Goal: Check status: Check status

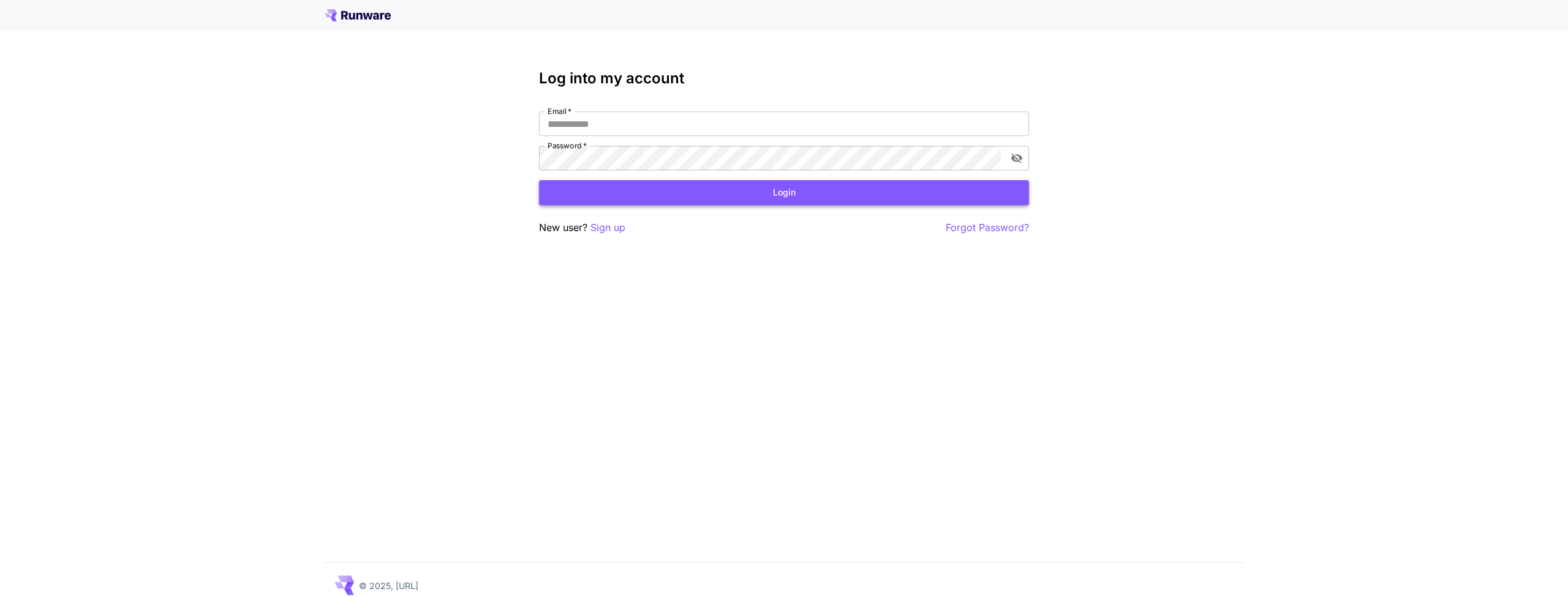
type input "**********"
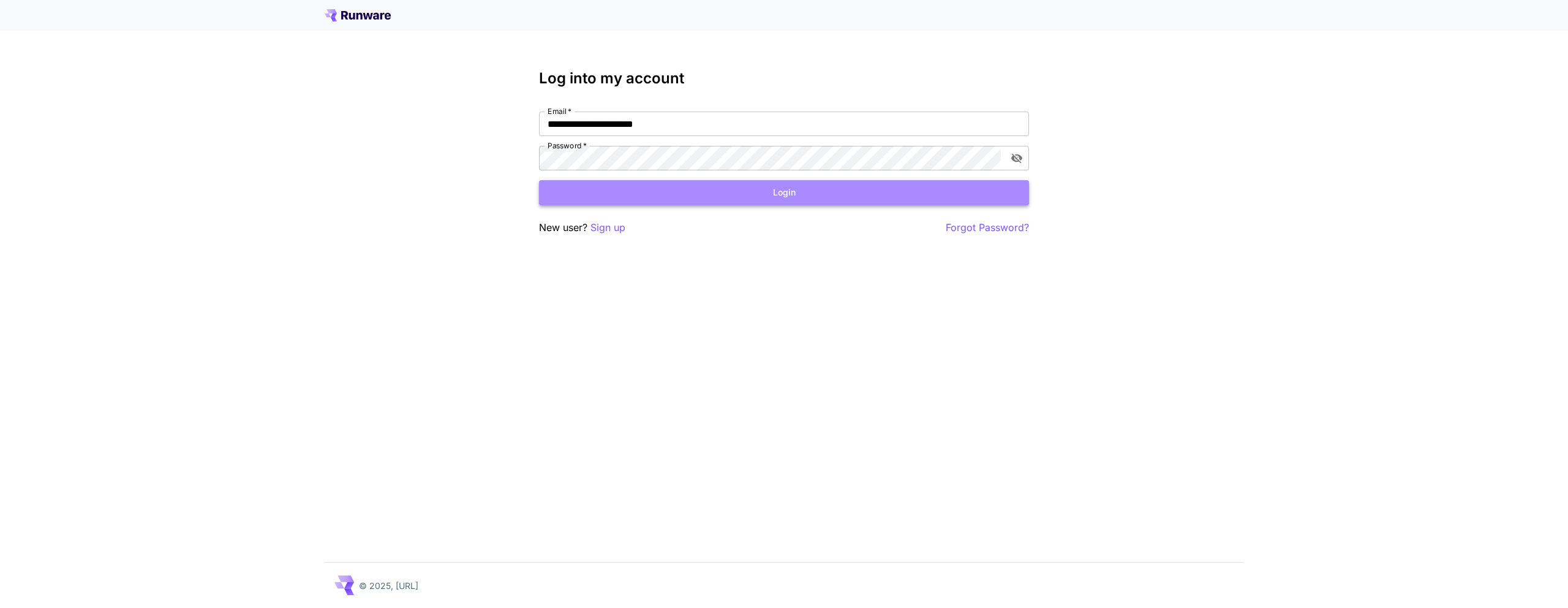
click at [693, 181] on button "Login" at bounding box center [783, 193] width 490 height 25
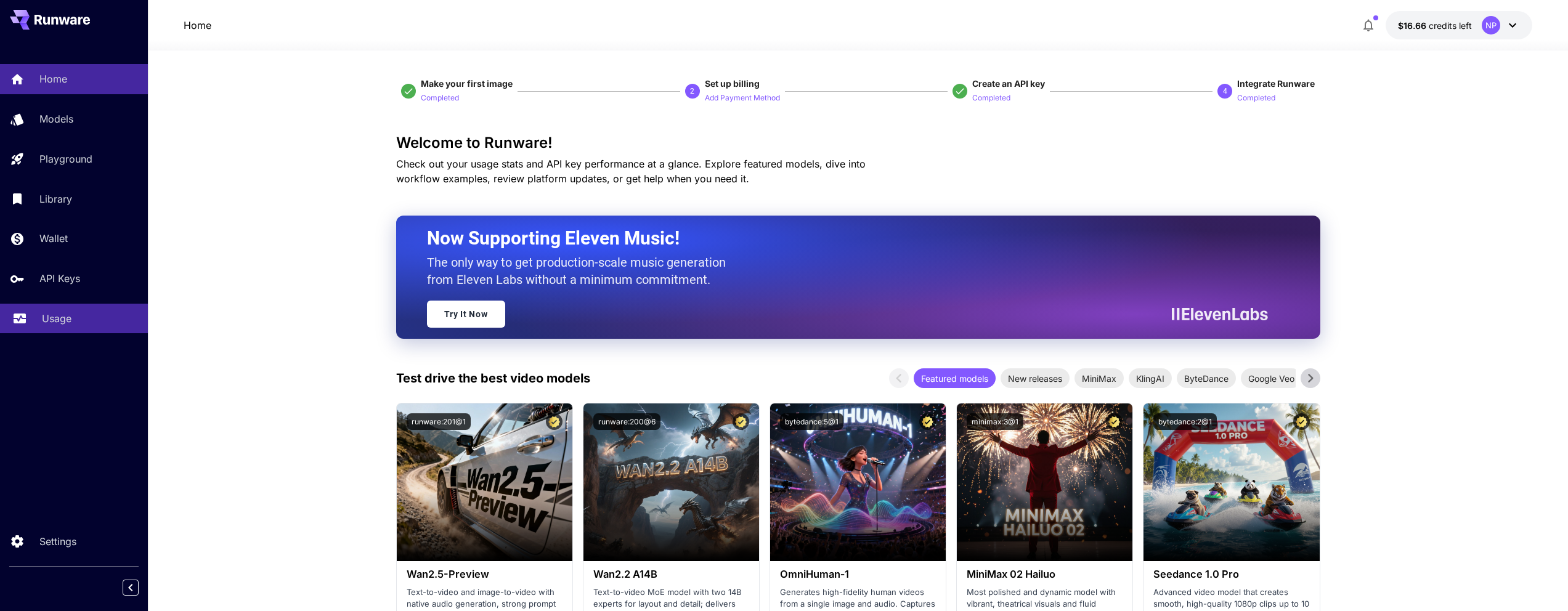
click at [54, 314] on p "Usage" at bounding box center [56, 318] width 30 height 15
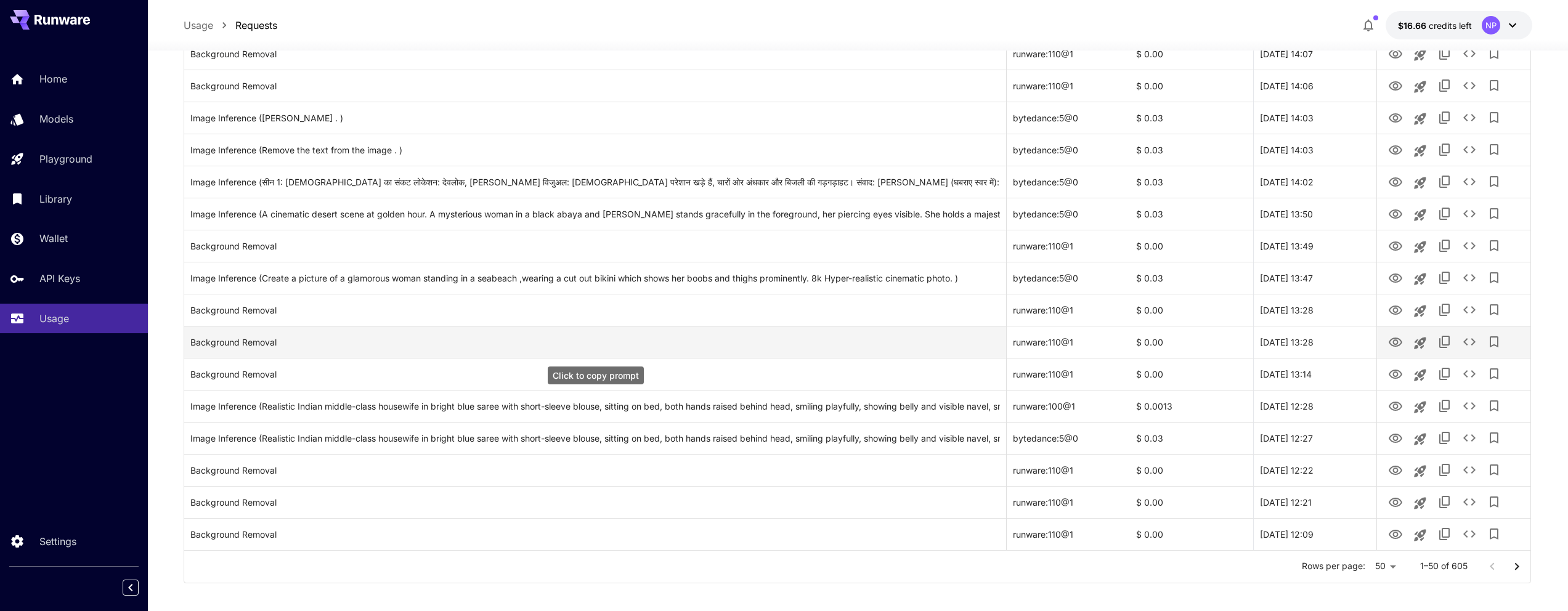
scroll to position [1302, 0]
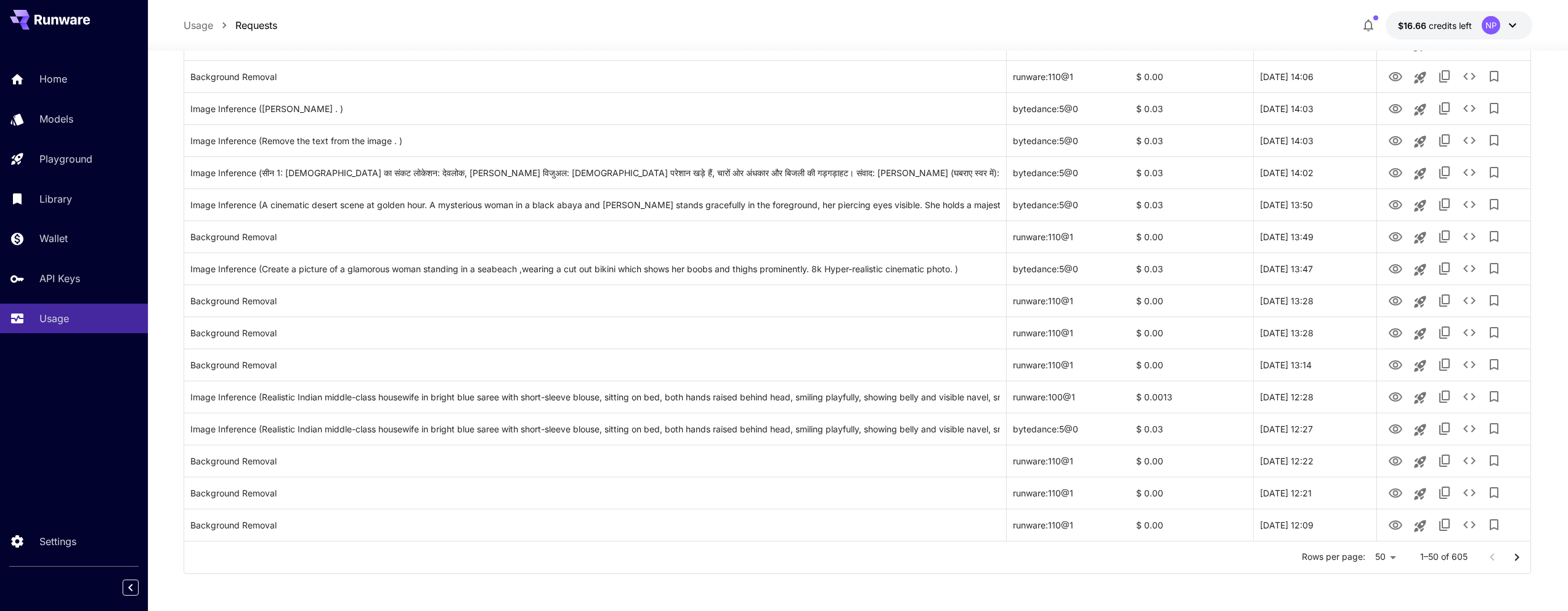
click at [1514, 553] on icon "Go to next page" at bounding box center [1516, 557] width 15 height 15
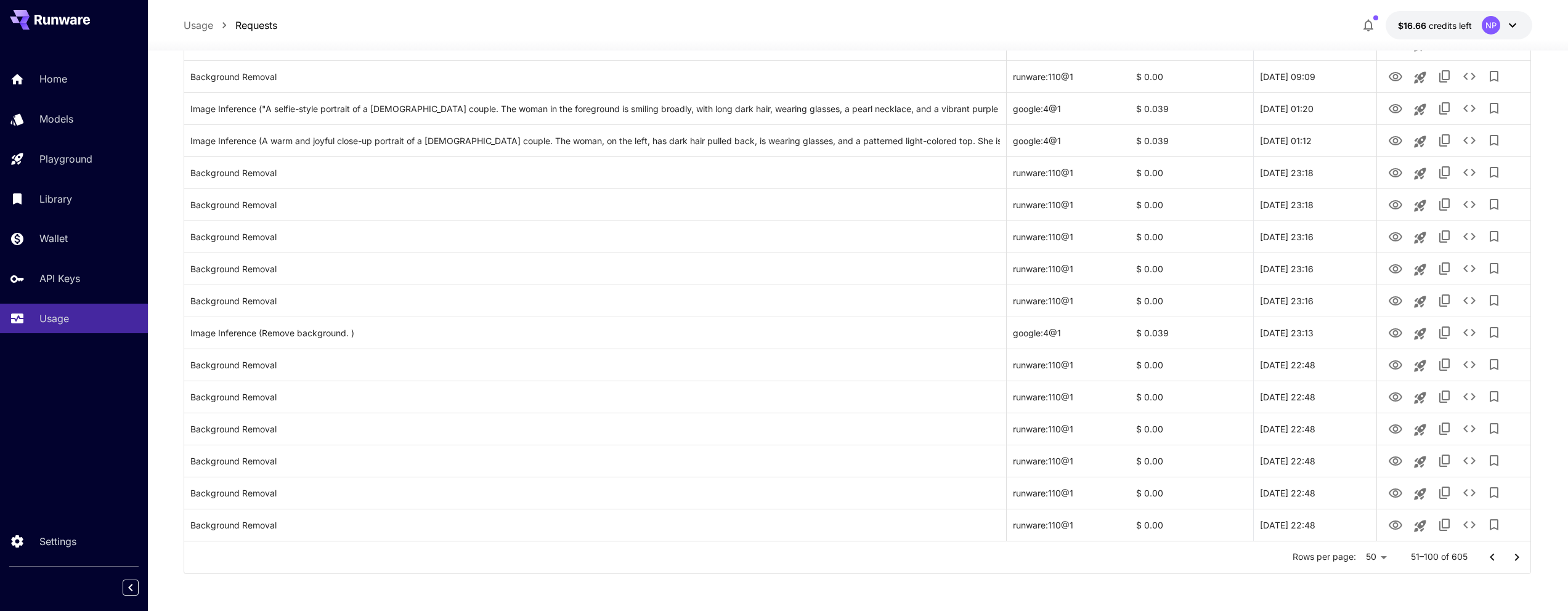
click at [1491, 551] on icon "Go to previous page" at bounding box center [1492, 557] width 15 height 15
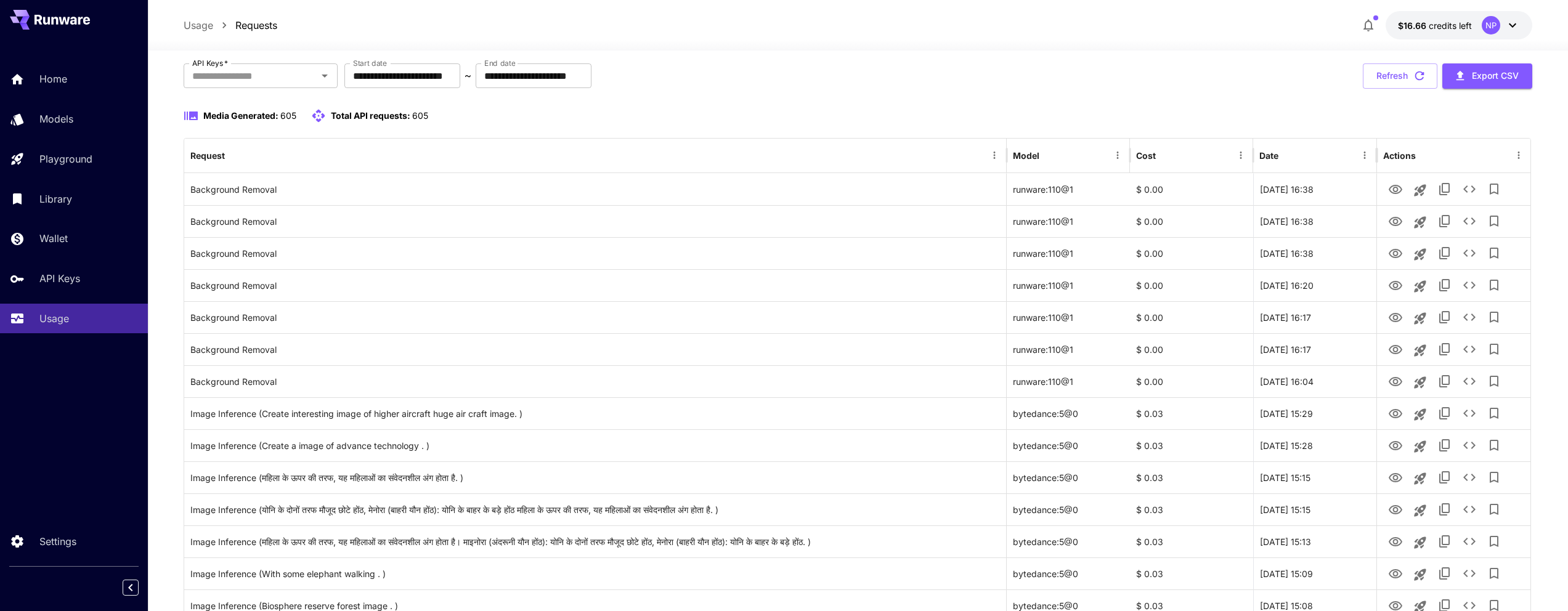
scroll to position [302, 0]
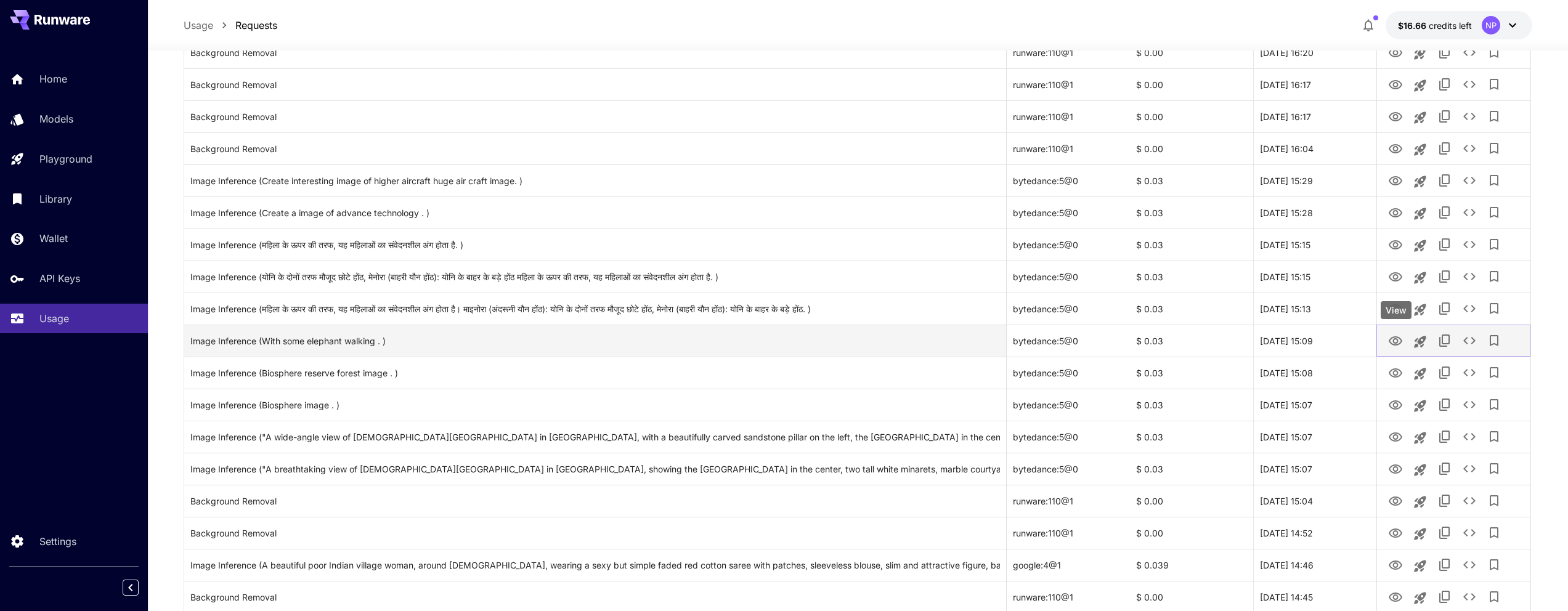
click at [1390, 338] on icon "View" at bounding box center [1395, 341] width 13 height 9
